Goal: Transaction & Acquisition: Purchase product/service

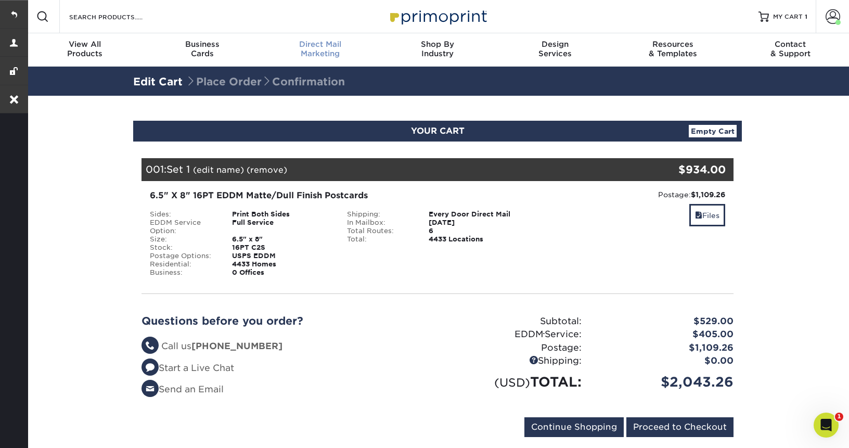
click at [336, 41] on span "Direct Mail" at bounding box center [320, 44] width 118 height 9
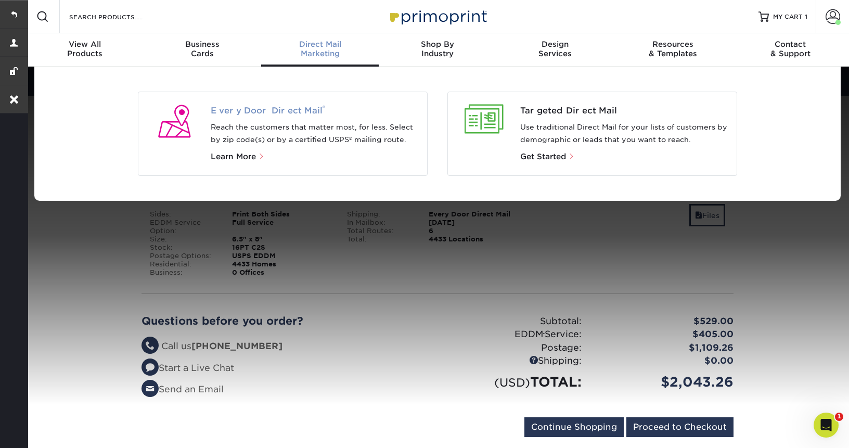
click at [249, 108] on span "Every Door Direct Mail ®" at bounding box center [315, 111] width 209 height 12
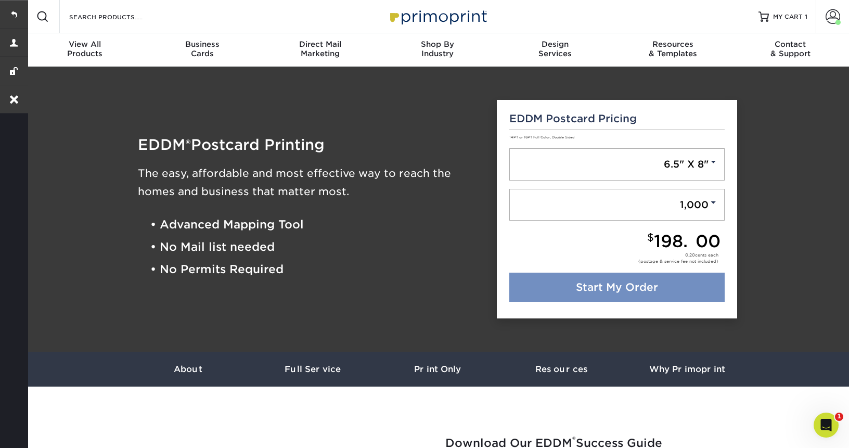
click at [604, 293] on link "Start My Order" at bounding box center [617, 286] width 216 height 29
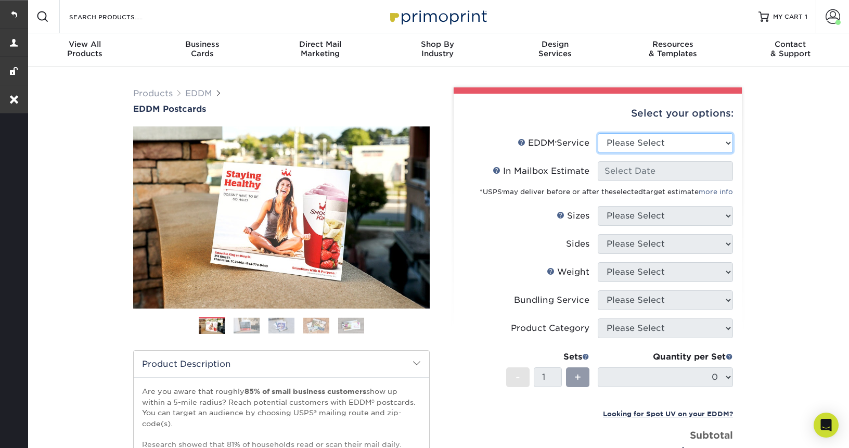
click at [632, 146] on select "Please Select Full Service Print Only" at bounding box center [664, 143] width 135 height 20
select select "full_service"
click at [597, 133] on select "Please Select Full Service Print Only" at bounding box center [664, 143] width 135 height 20
select select "-1"
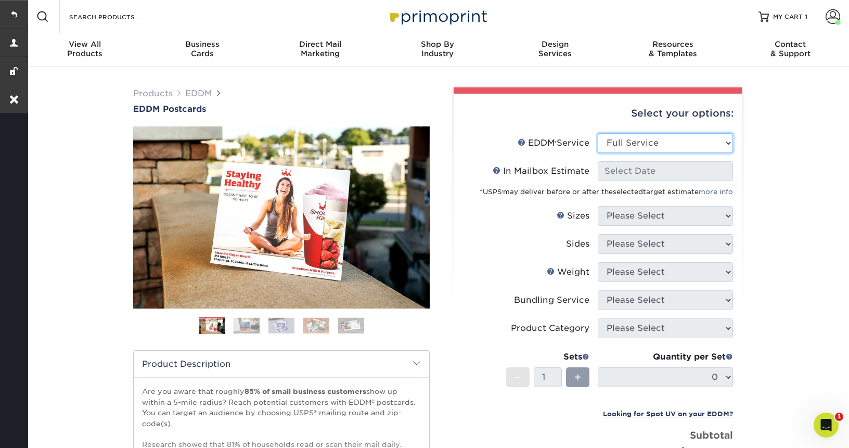
select select "-1"
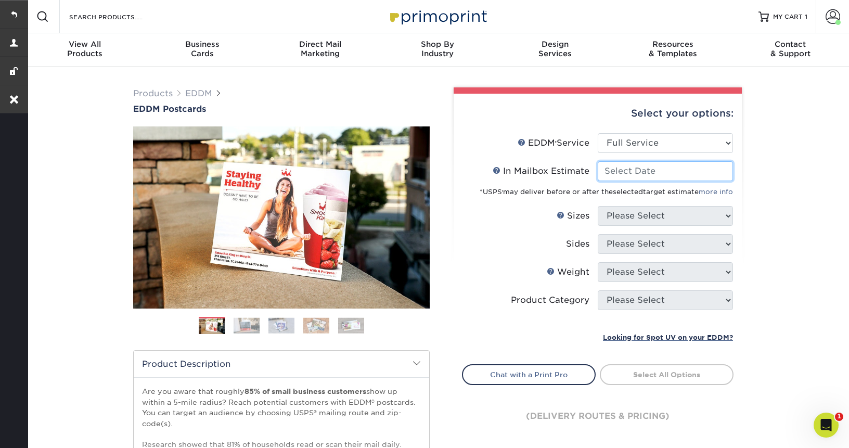
click at [671, 176] on input "In Mailbox Estimate Help In Mailbox Estimate" at bounding box center [664, 171] width 135 height 20
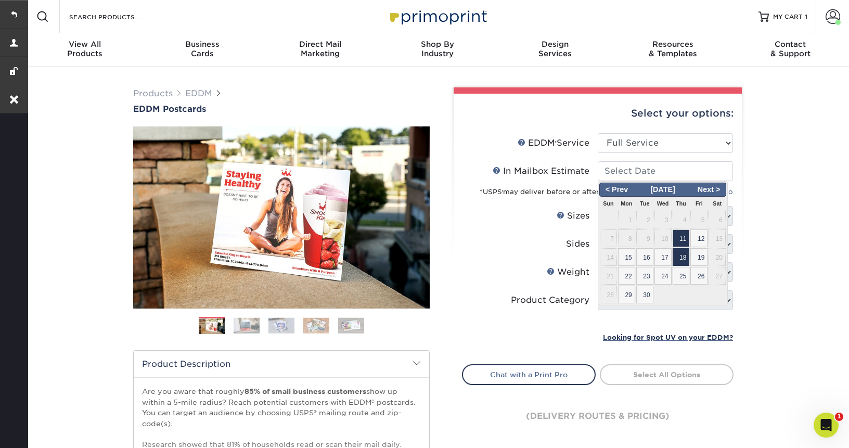
click at [679, 263] on span "18" at bounding box center [680, 257] width 17 height 18
type input "2025-09-18"
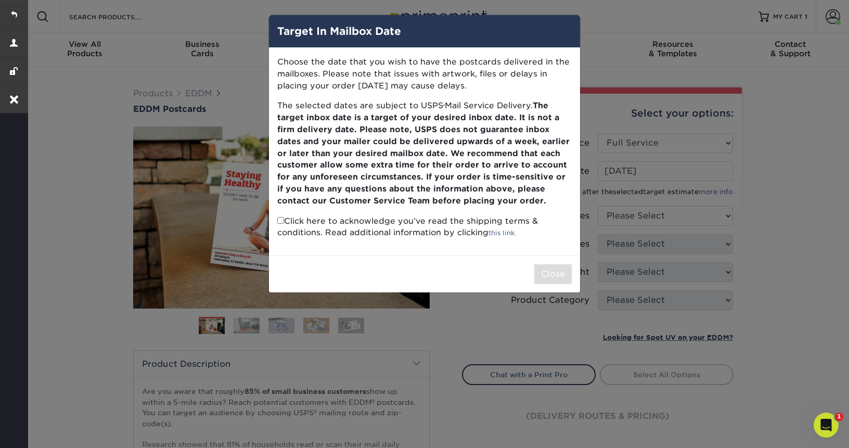
click at [276, 222] on div "Choose the date that you wish to have the postcards delivered in the mailboxes.…" at bounding box center [424, 151] width 311 height 207
click at [279, 220] on input "checkbox" at bounding box center [280, 220] width 7 height 7
checkbox input "true"
click at [566, 272] on button "Close" at bounding box center [552, 274] width 37 height 20
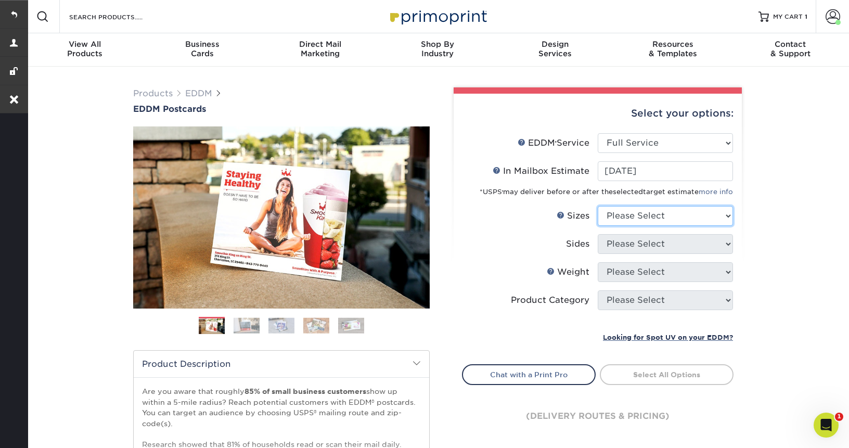
click at [669, 216] on select "Please Select 4.5" x 12" 6" x 12" 6.5" x 8" 6.5" x 9" 6.5" x 12" 7" x 8.5" 8" x…" at bounding box center [664, 216] width 135 height 20
select select "4.50x12.00"
click at [597, 206] on select "Please Select 4.5" x 12" 6" x 12" 6.5" x 8" 6.5" x 9" 6.5" x 12" 7" x 8.5" 8" x…" at bounding box center [664, 216] width 135 height 20
click at [644, 242] on select "Please Select Print Both Sides Print Front Only" at bounding box center [664, 244] width 135 height 20
select select "13abbda7-1d64-4f25-8bb2-c179b224825d"
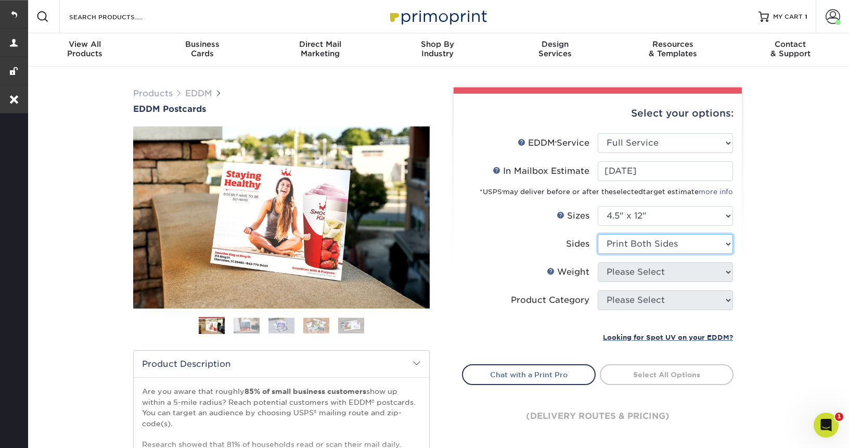
click at [597, 234] on select "Please Select Print Both Sides Print Front Only" at bounding box center [664, 244] width 135 height 20
click at [643, 269] on select "Please Select 14PT 16PT" at bounding box center [664, 272] width 135 height 20
select select "14PT"
click at [597, 262] on select "Please Select 14PT 16PT" at bounding box center [664, 272] width 135 height 20
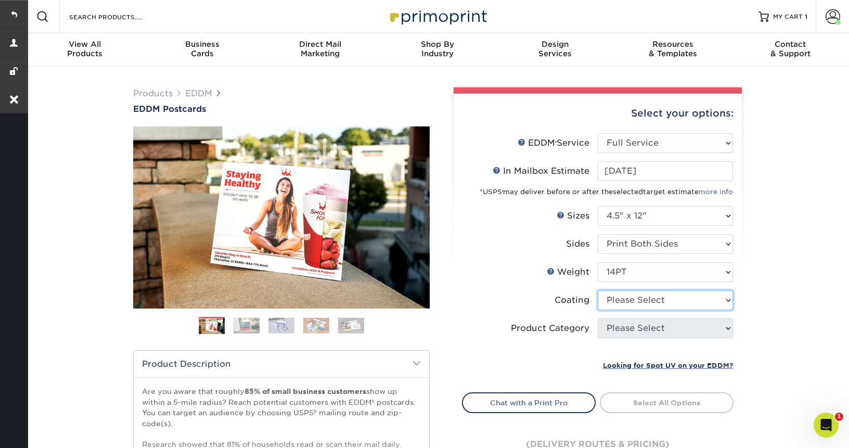
click at [645, 297] on select at bounding box center [664, 300] width 135 height 20
select select "121bb7b5-3b4d-429f-bd8d-bbf80e953313"
click at [597, 290] on select at bounding box center [664, 300] width 135 height 20
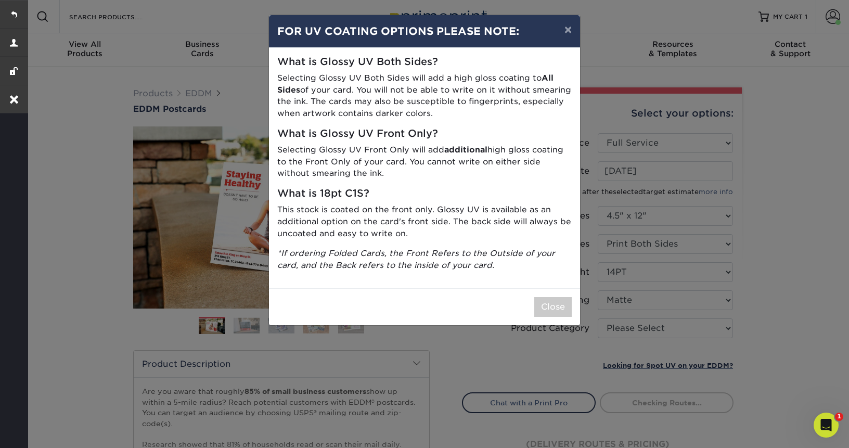
click at [525, 295] on div "Close" at bounding box center [424, 306] width 311 height 37
click at [536, 303] on button "Close" at bounding box center [552, 307] width 37 height 20
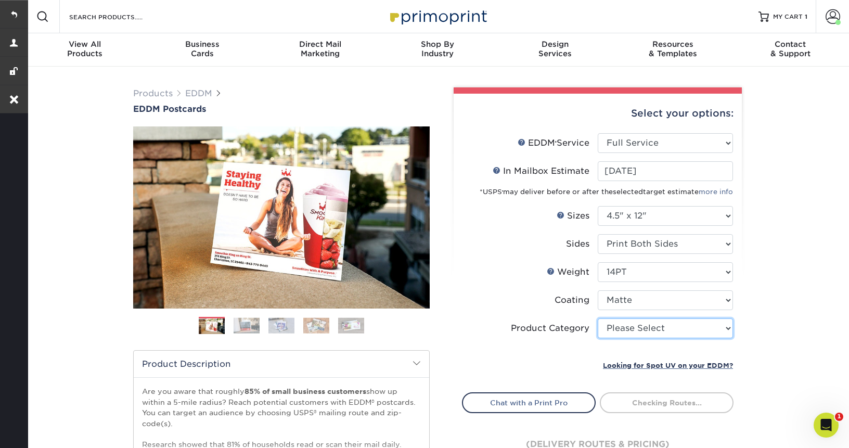
click at [649, 334] on select "Please Select Postcards" at bounding box center [664, 328] width 135 height 20
select select "9b7272e0-d6c8-4c3c-8e97-d3a1bcdab858"
click at [597, 318] on select "Please Select Postcards" at bounding box center [664, 328] width 135 height 20
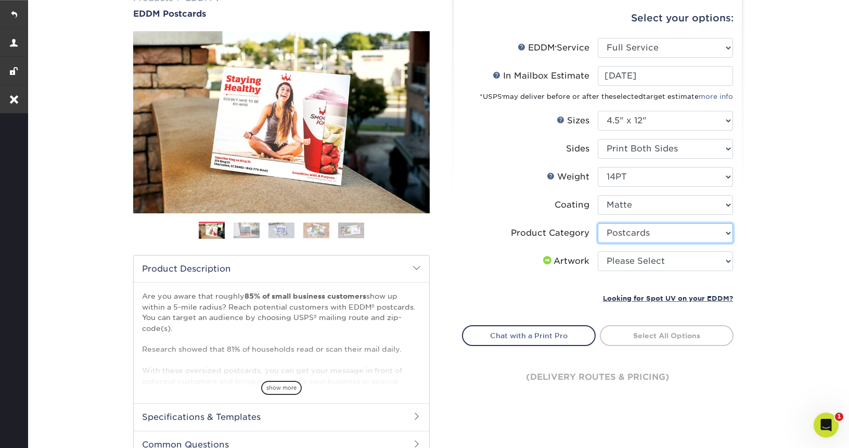
scroll to position [95, 0]
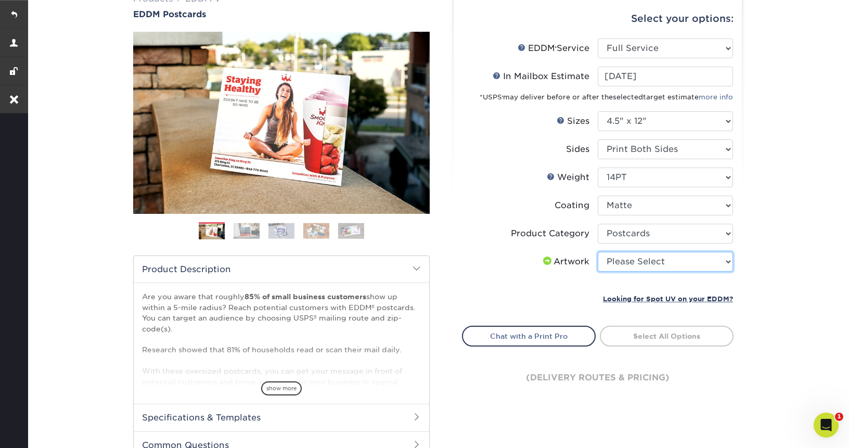
click at [629, 268] on select "Please Select I will upload files I need a design - $150" at bounding box center [664, 262] width 135 height 20
select select "upload"
click at [597, 252] on select "Please Select I will upload files I need a design - $150" at bounding box center [664, 262] width 135 height 20
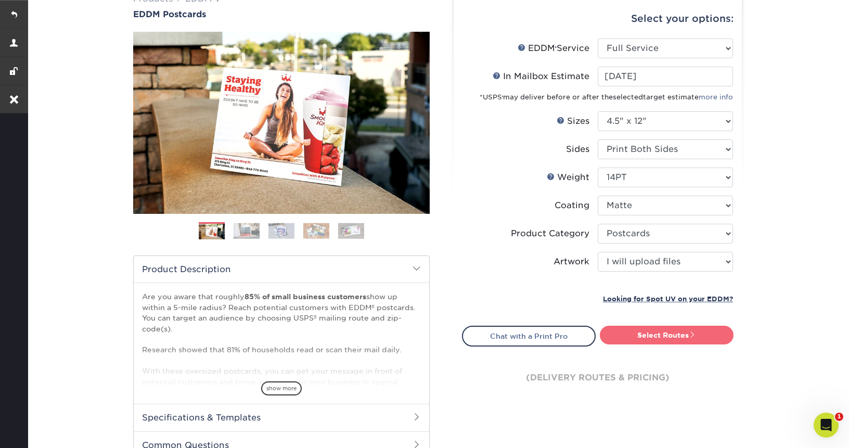
click at [633, 340] on link "Select Routes" at bounding box center [667, 335] width 134 height 19
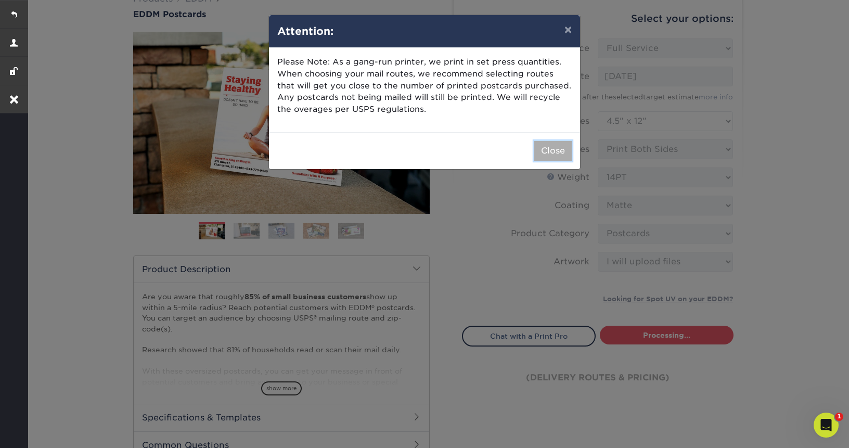
click at [547, 151] on button "Close" at bounding box center [552, 151] width 37 height 20
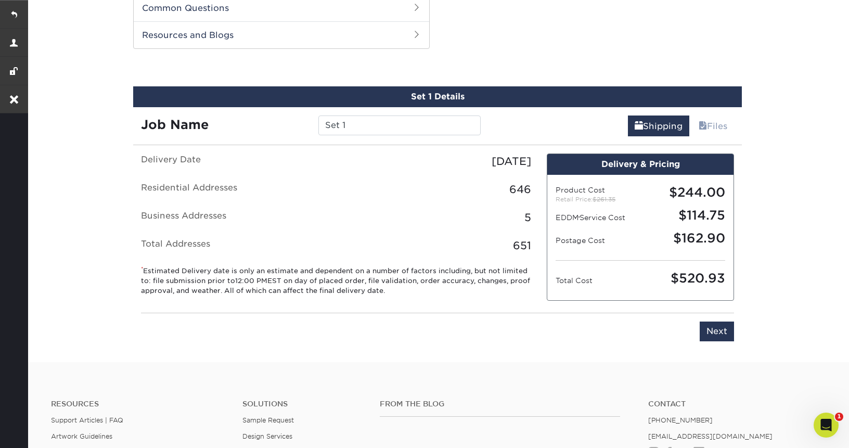
scroll to position [529, 0]
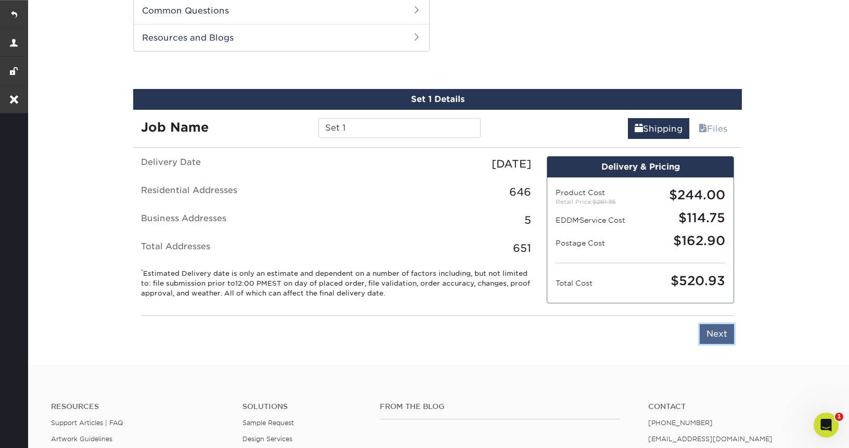
click at [720, 333] on input "Next" at bounding box center [716, 334] width 34 height 20
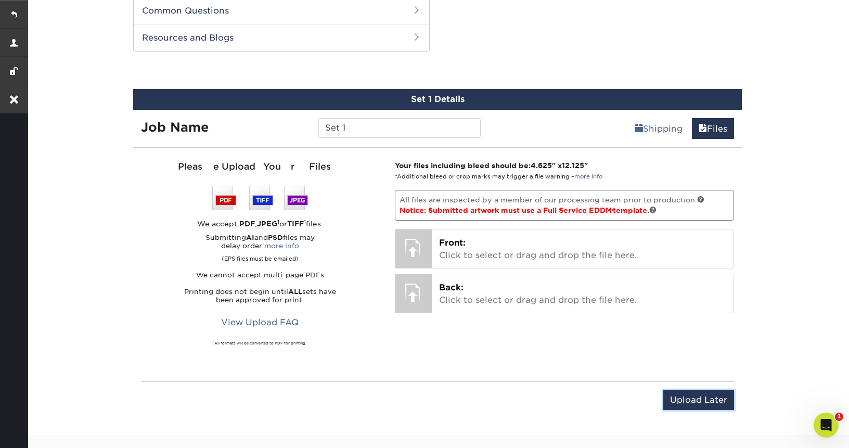
click at [674, 399] on input "Upload Later" at bounding box center [698, 400] width 71 height 20
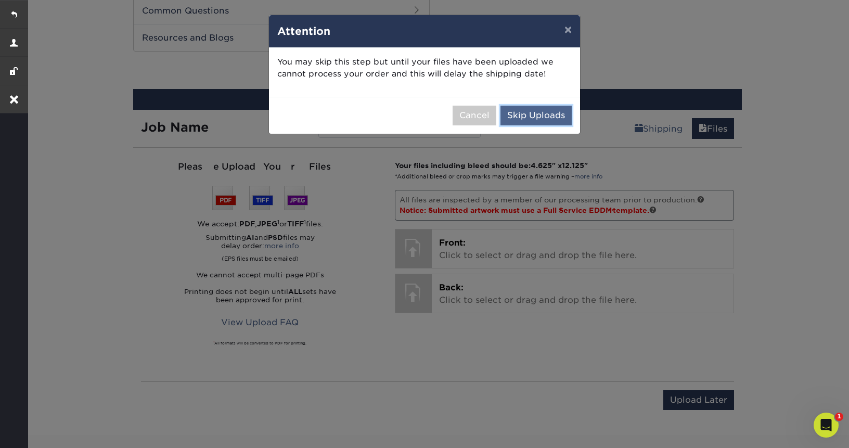
click at [524, 116] on button "Skip Uploads" at bounding box center [535, 116] width 71 height 20
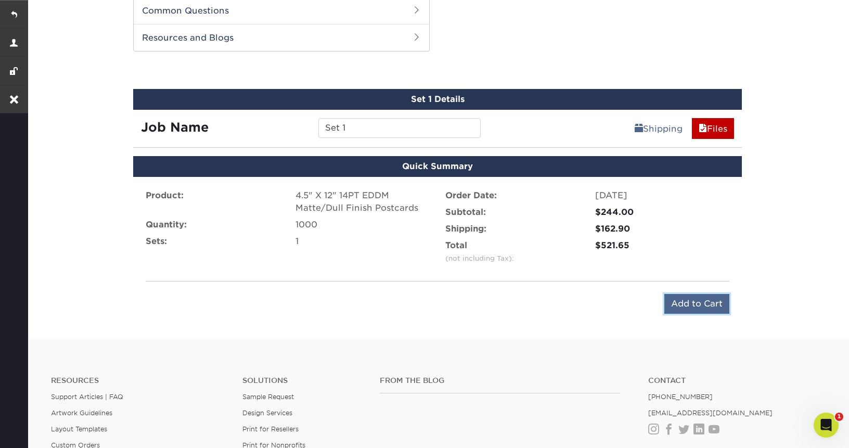
click at [712, 301] on input "Add to Cart" at bounding box center [696, 304] width 65 height 20
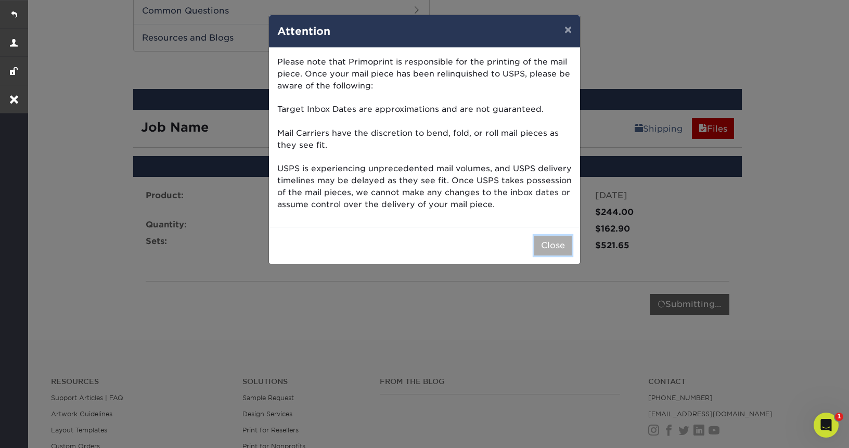
click at [540, 251] on button "Close" at bounding box center [552, 246] width 37 height 20
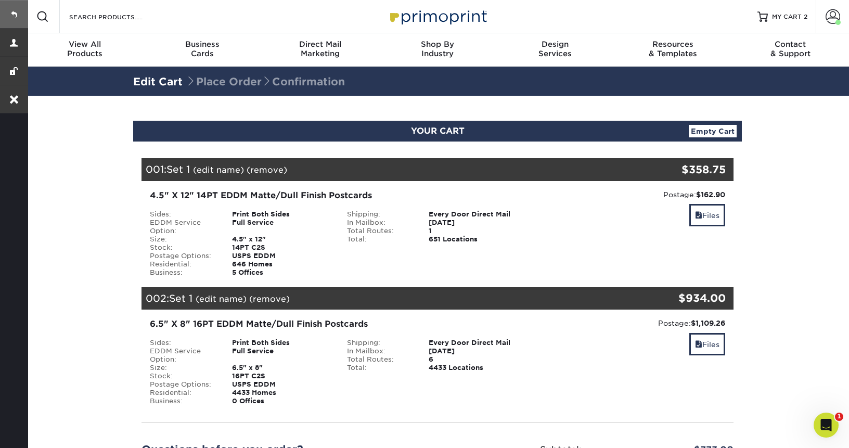
click at [14, 18] on link at bounding box center [14, 14] width 28 height 28
